Goal: Task Accomplishment & Management: Complete application form

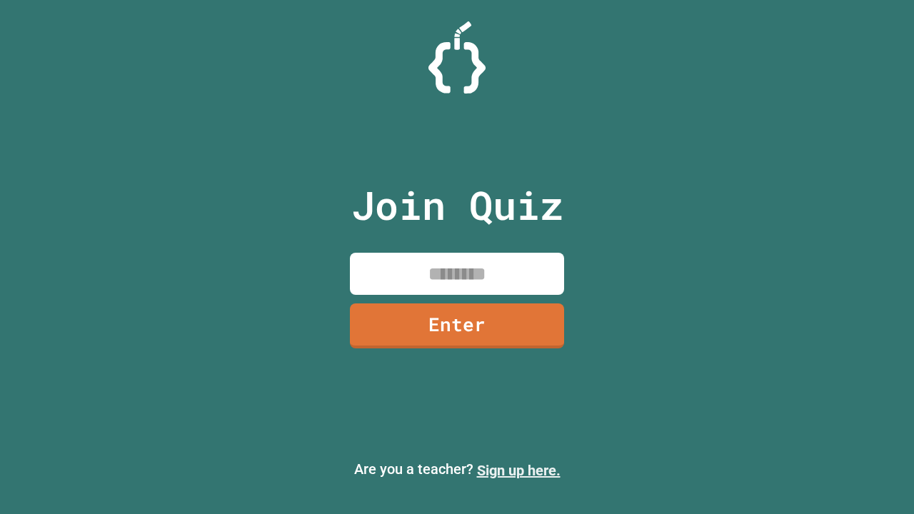
click at [518, 470] on link "Sign up here." at bounding box center [519, 470] width 84 height 17
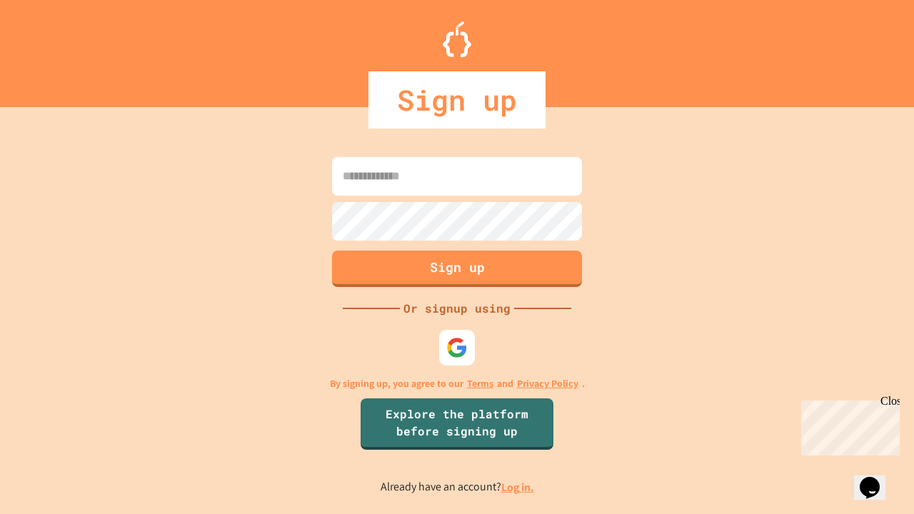
click at [518, 487] on link "Log in." at bounding box center [517, 487] width 33 height 15
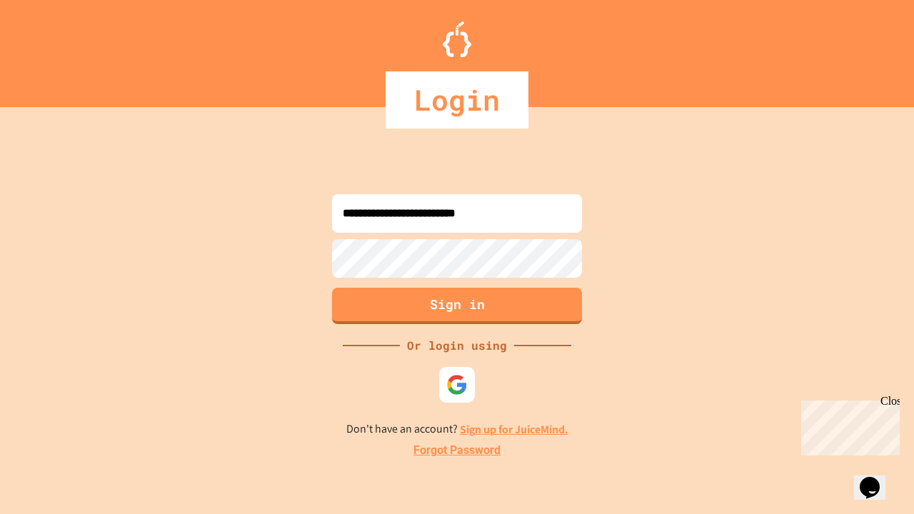
type input "**********"
